Goal: Find specific page/section

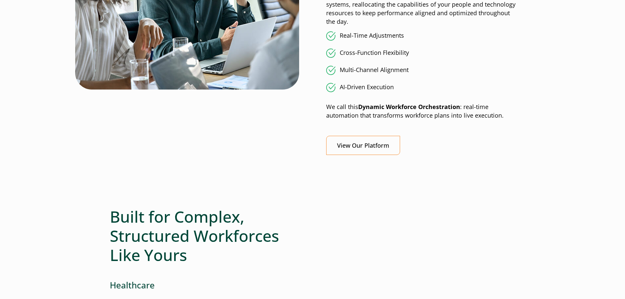
scroll to position [660, 0]
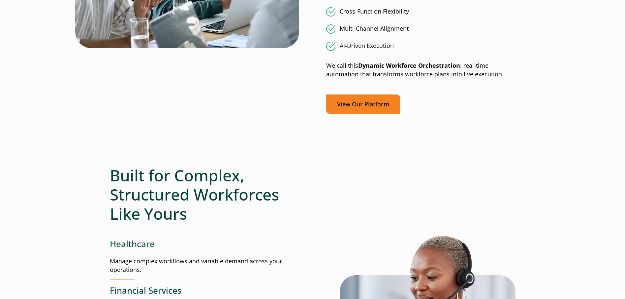
click at [353, 98] on link "View Our Platform" at bounding box center [363, 103] width 74 height 19
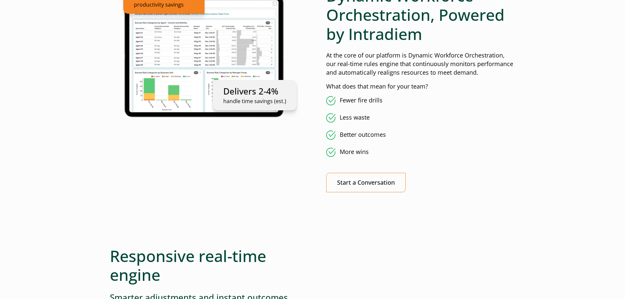
scroll to position [429, 0]
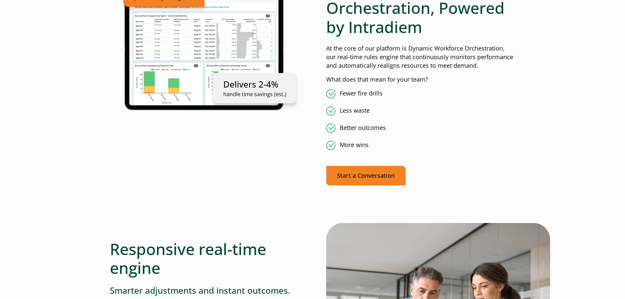
click at [364, 176] on link "Start a Conversation" at bounding box center [365, 175] width 79 height 19
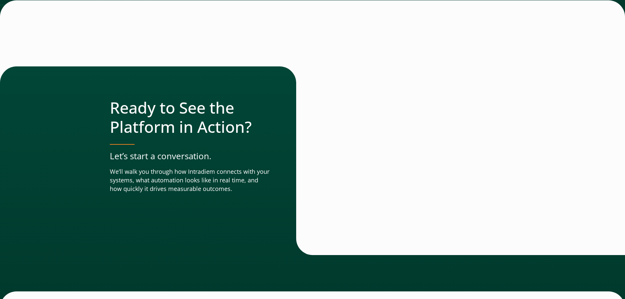
scroll to position [2314, 0]
